Goal: Task Accomplishment & Management: Use online tool/utility

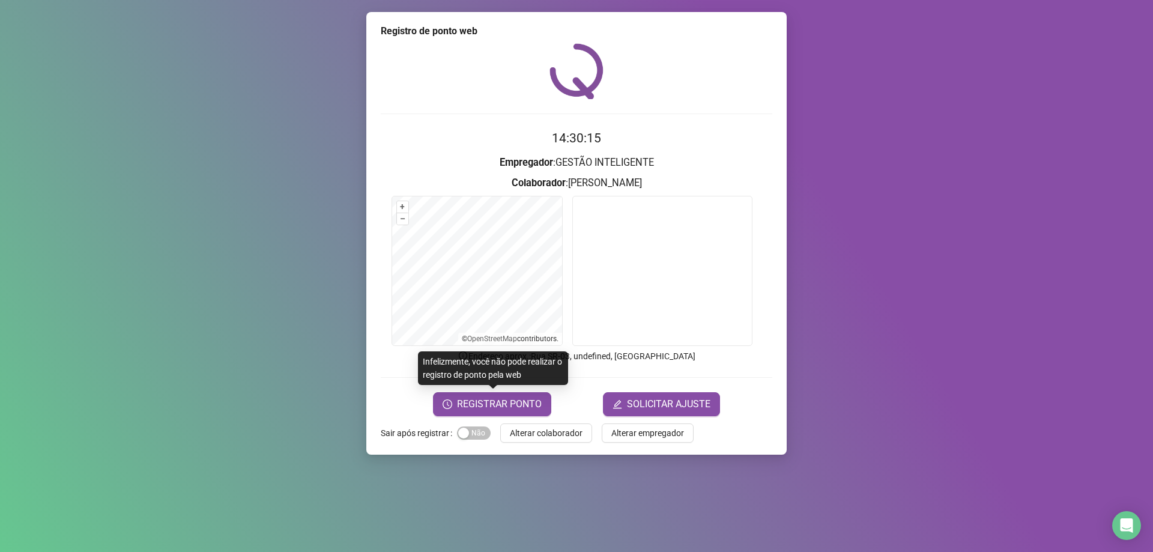
click at [491, 399] on span "REGISTRAR PONTO" at bounding box center [499, 404] width 85 height 14
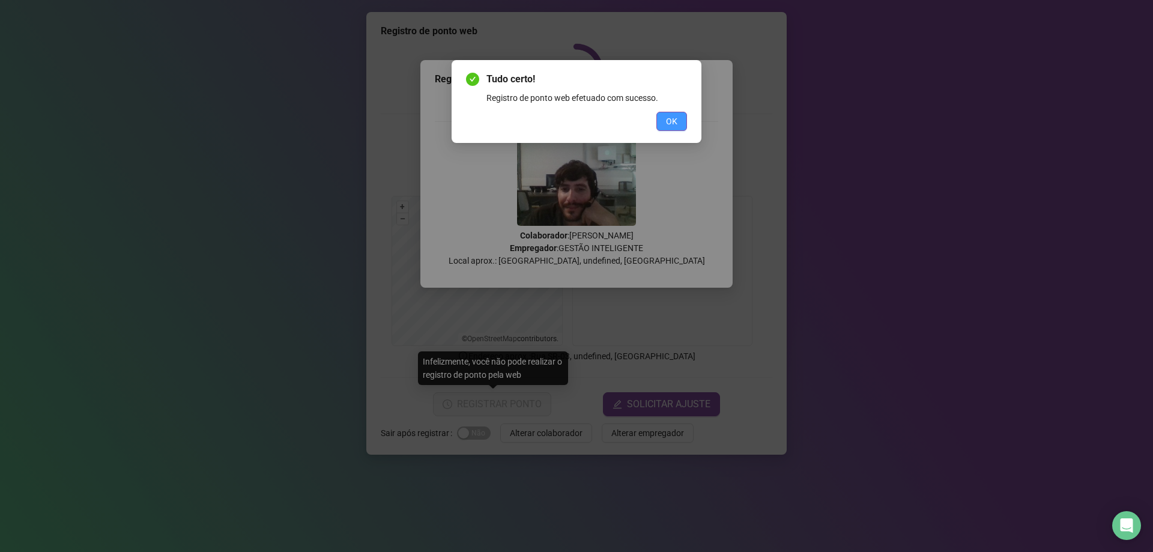
click at [666, 125] on span "OK" at bounding box center [671, 121] width 11 height 13
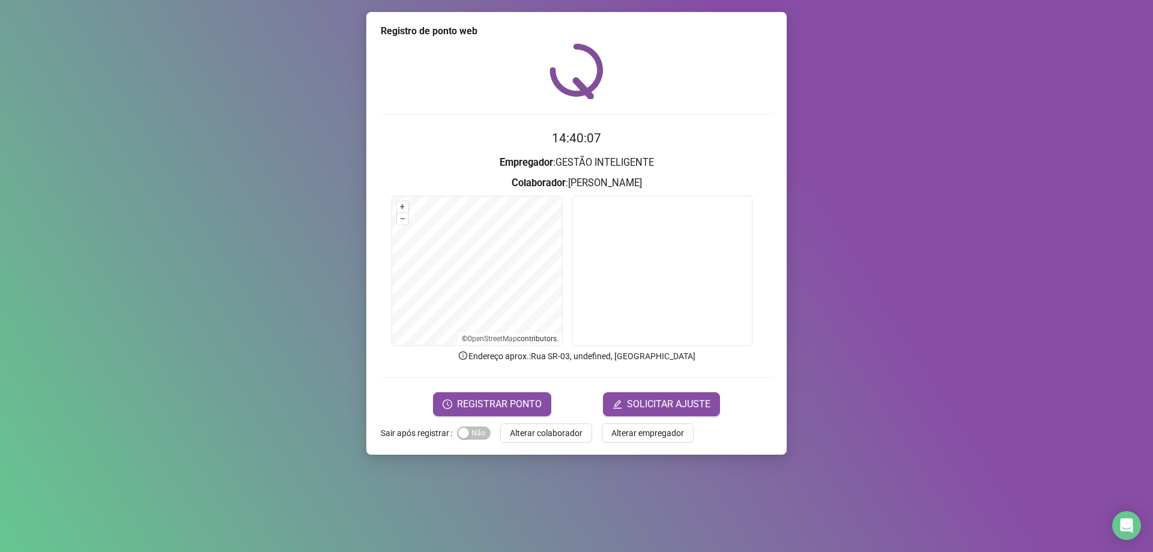
click at [539, 399] on span "REGISTRAR PONTO" at bounding box center [499, 404] width 85 height 14
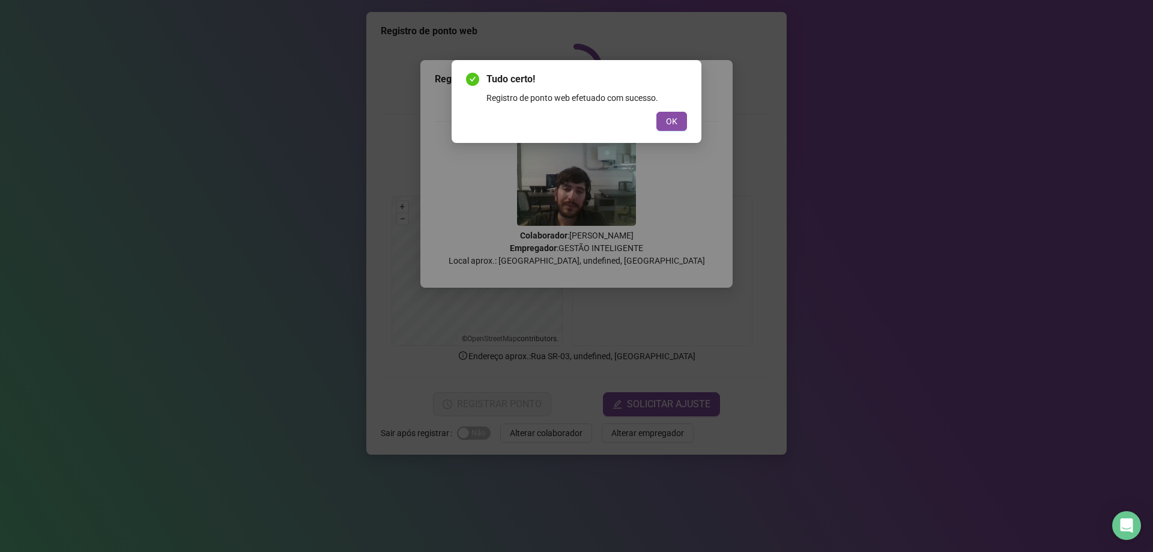
click at [655, 133] on div "Tudo certo! Registro de ponto web efetuado com sucesso. OK" at bounding box center [577, 101] width 250 height 83
click at [674, 117] on span "OK" at bounding box center [671, 121] width 11 height 13
